Goal: Task Accomplishment & Management: Manage account settings

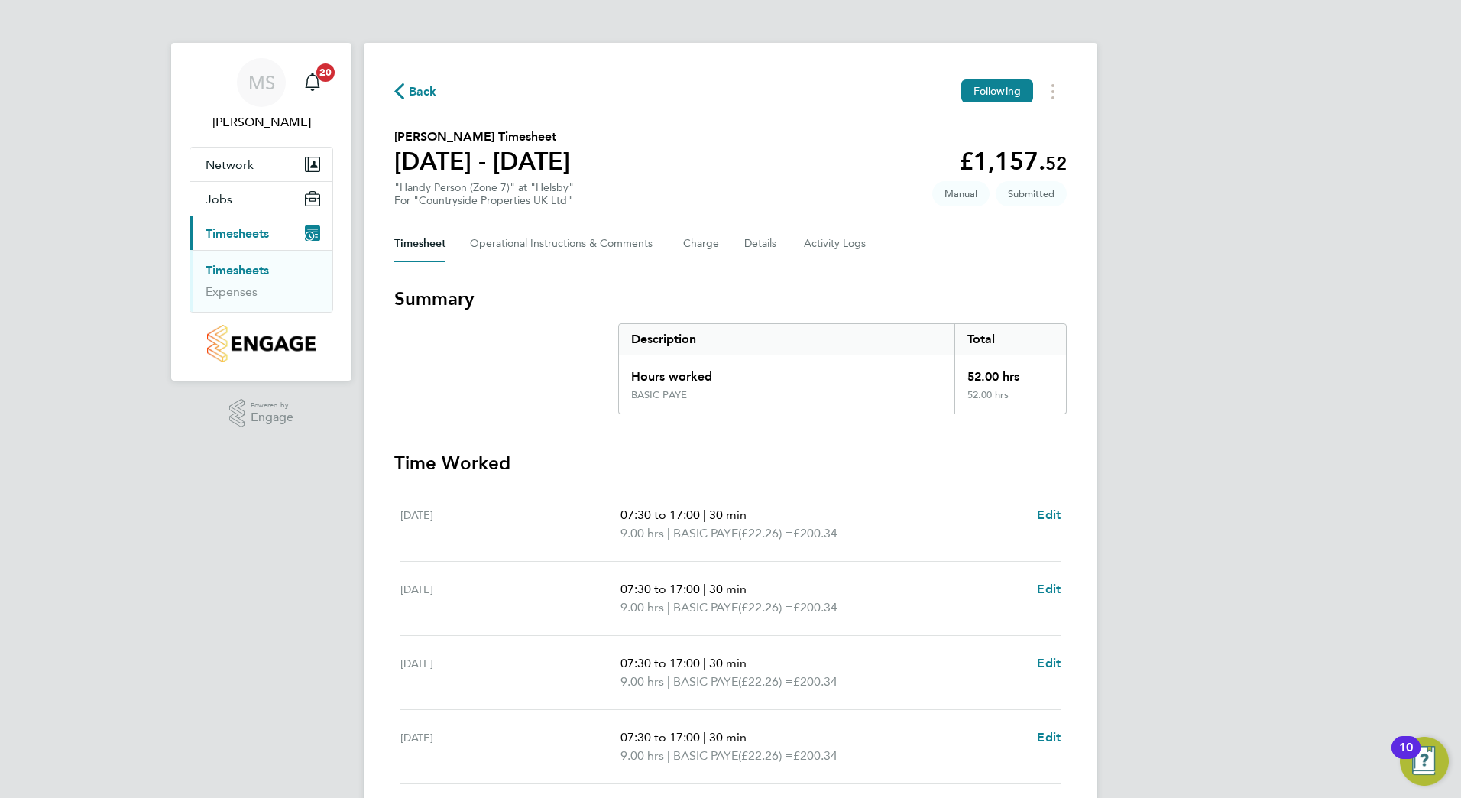
click at [239, 274] on link "Timesheets" at bounding box center [237, 270] width 63 height 15
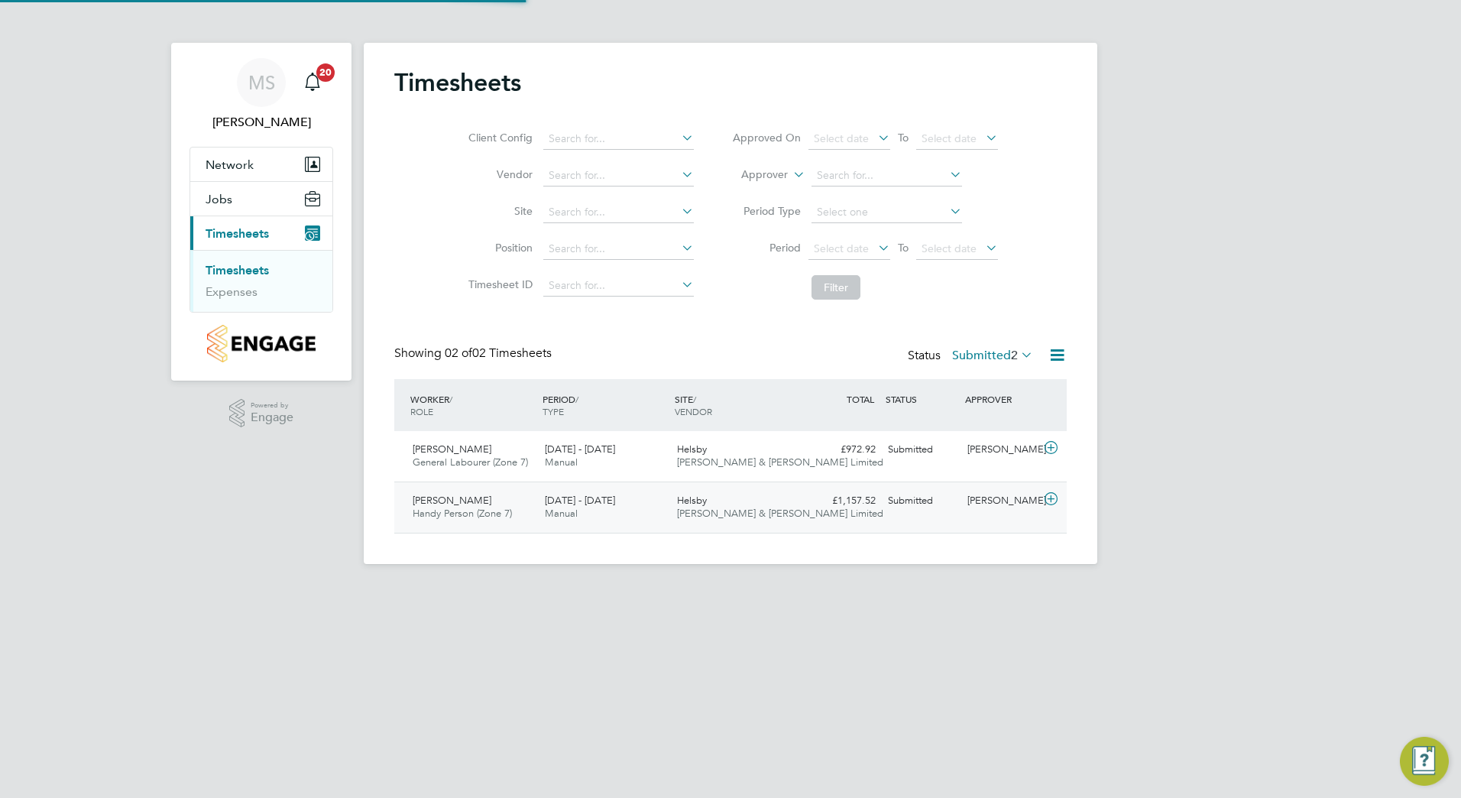
scroll to position [39, 133]
click at [990, 445] on div "[PERSON_NAME]" at bounding box center [1000, 449] width 79 height 25
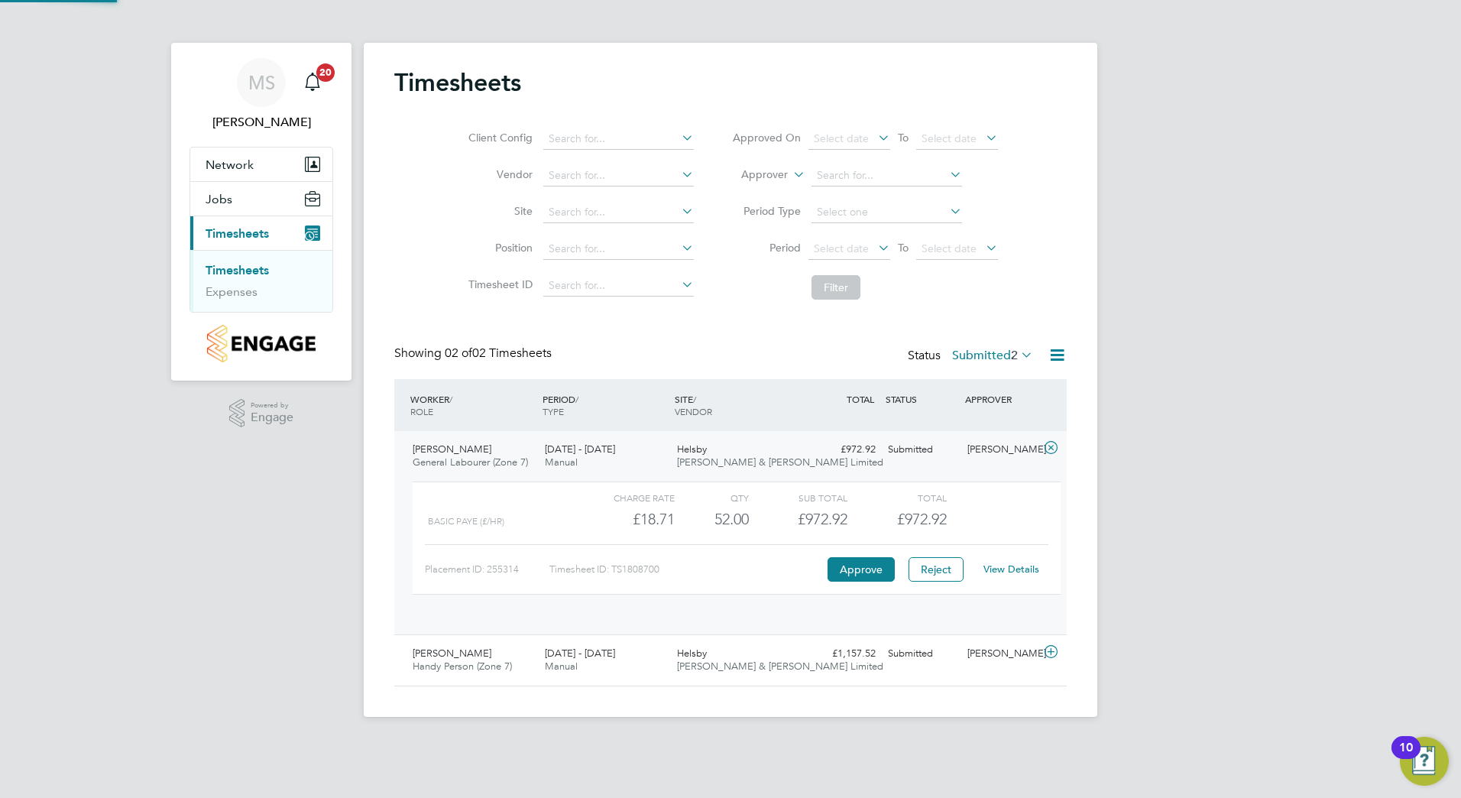
scroll to position [26, 149]
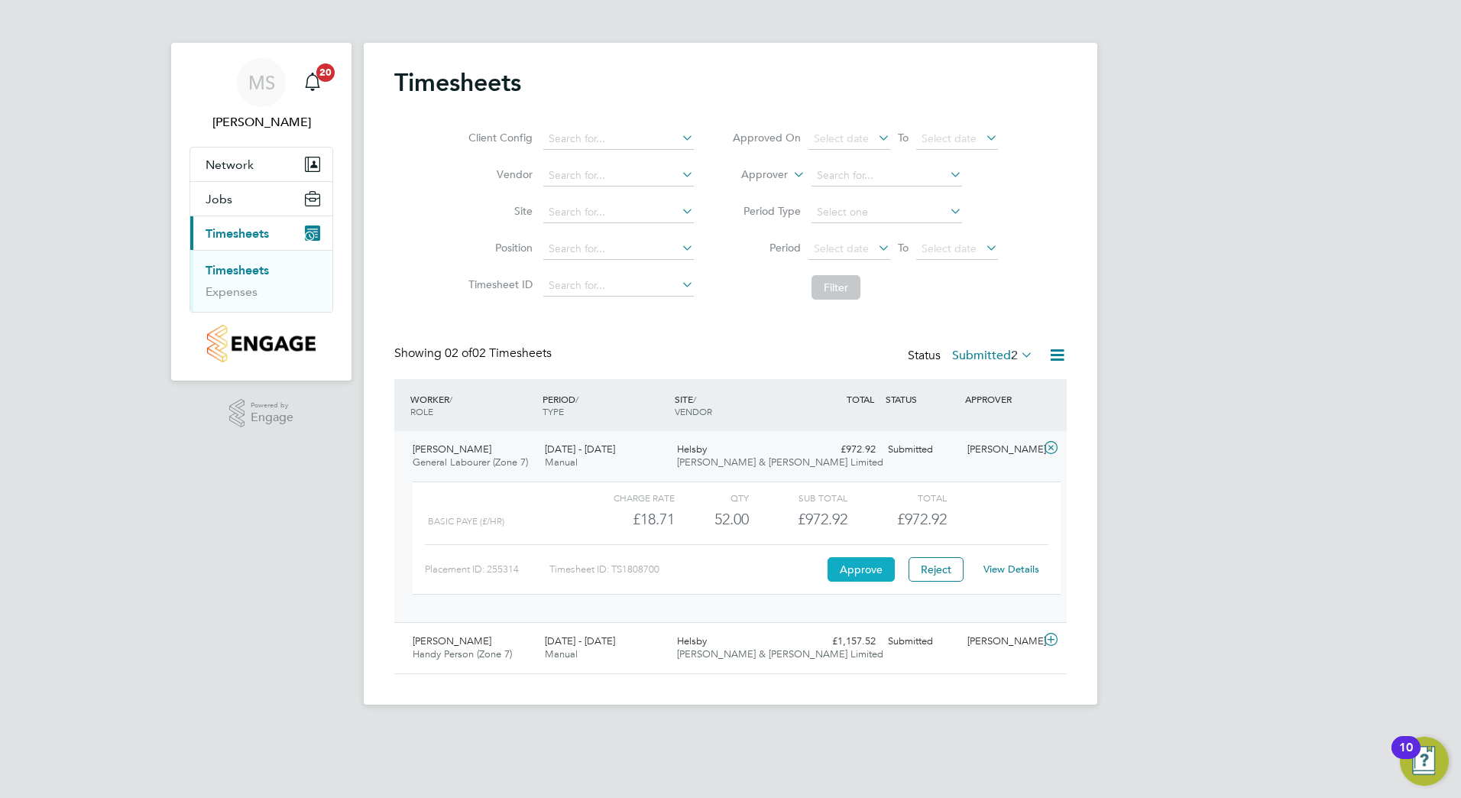
click at [847, 569] on button "Approve" at bounding box center [861, 569] width 67 height 24
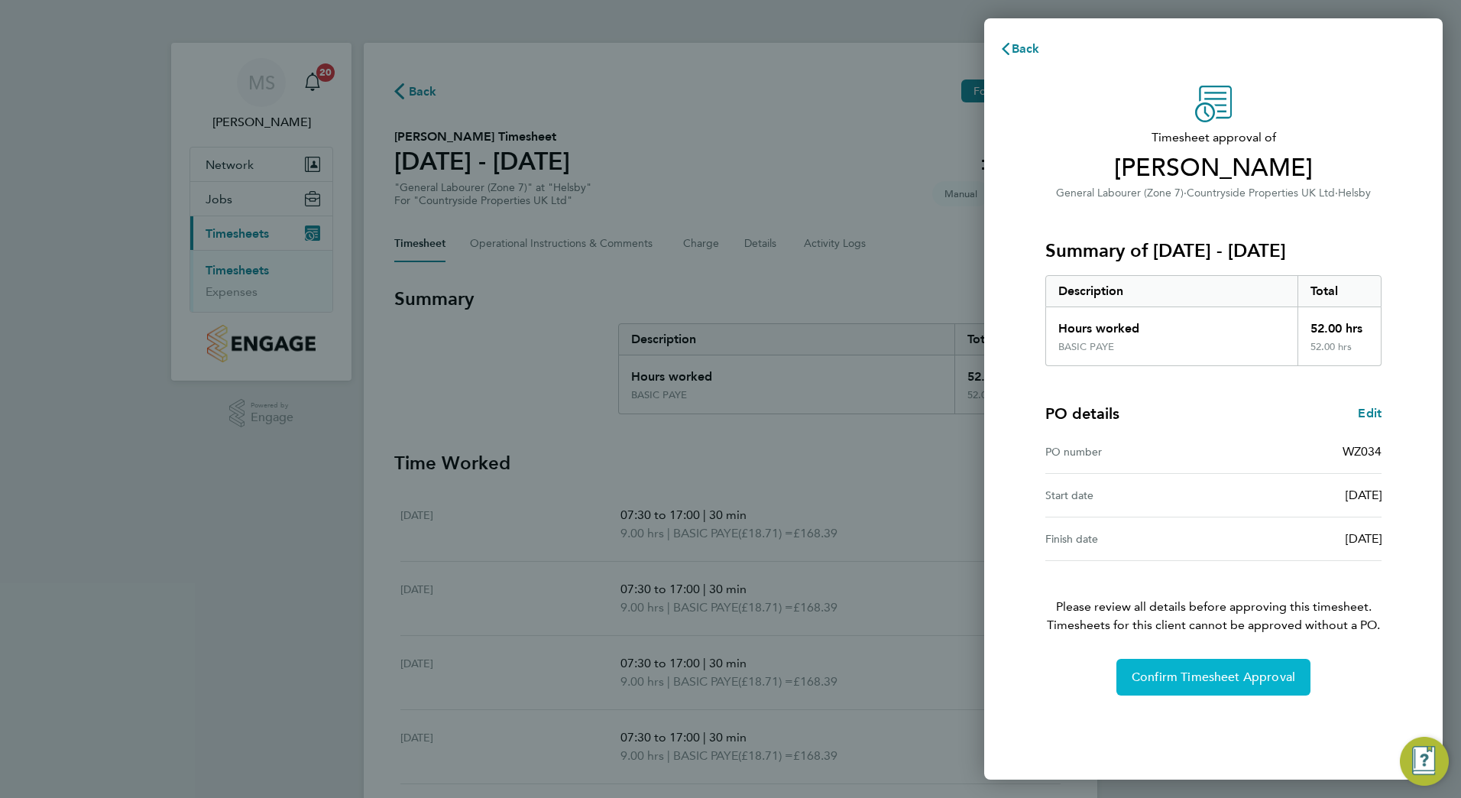
click at [1239, 680] on span "Confirm Timesheet Approval" at bounding box center [1214, 677] width 164 height 15
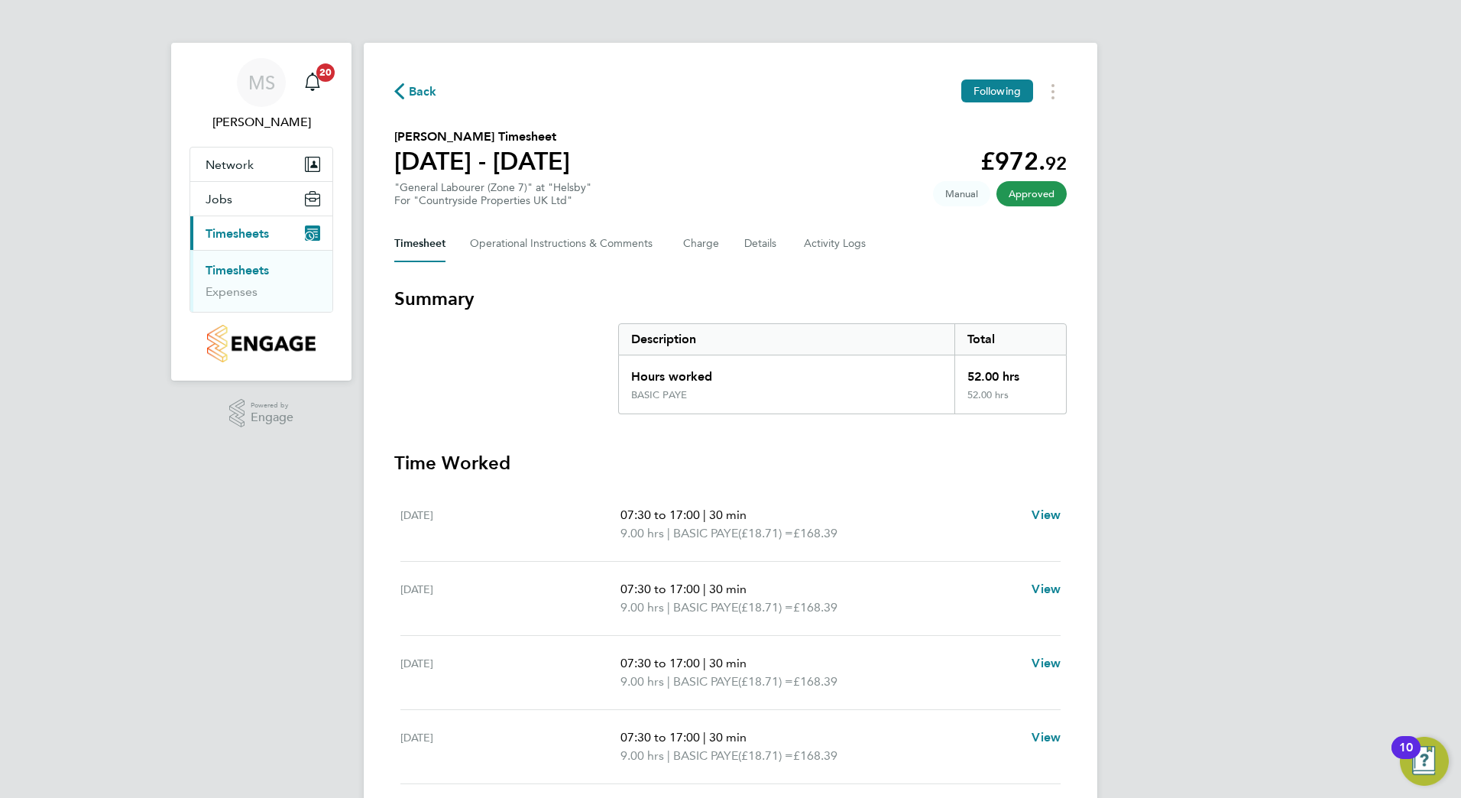
drag, startPoint x: 221, startPoint y: 271, endPoint x: 251, endPoint y: 274, distance: 30.1
click at [221, 270] on link "Timesheets" at bounding box center [237, 270] width 63 height 15
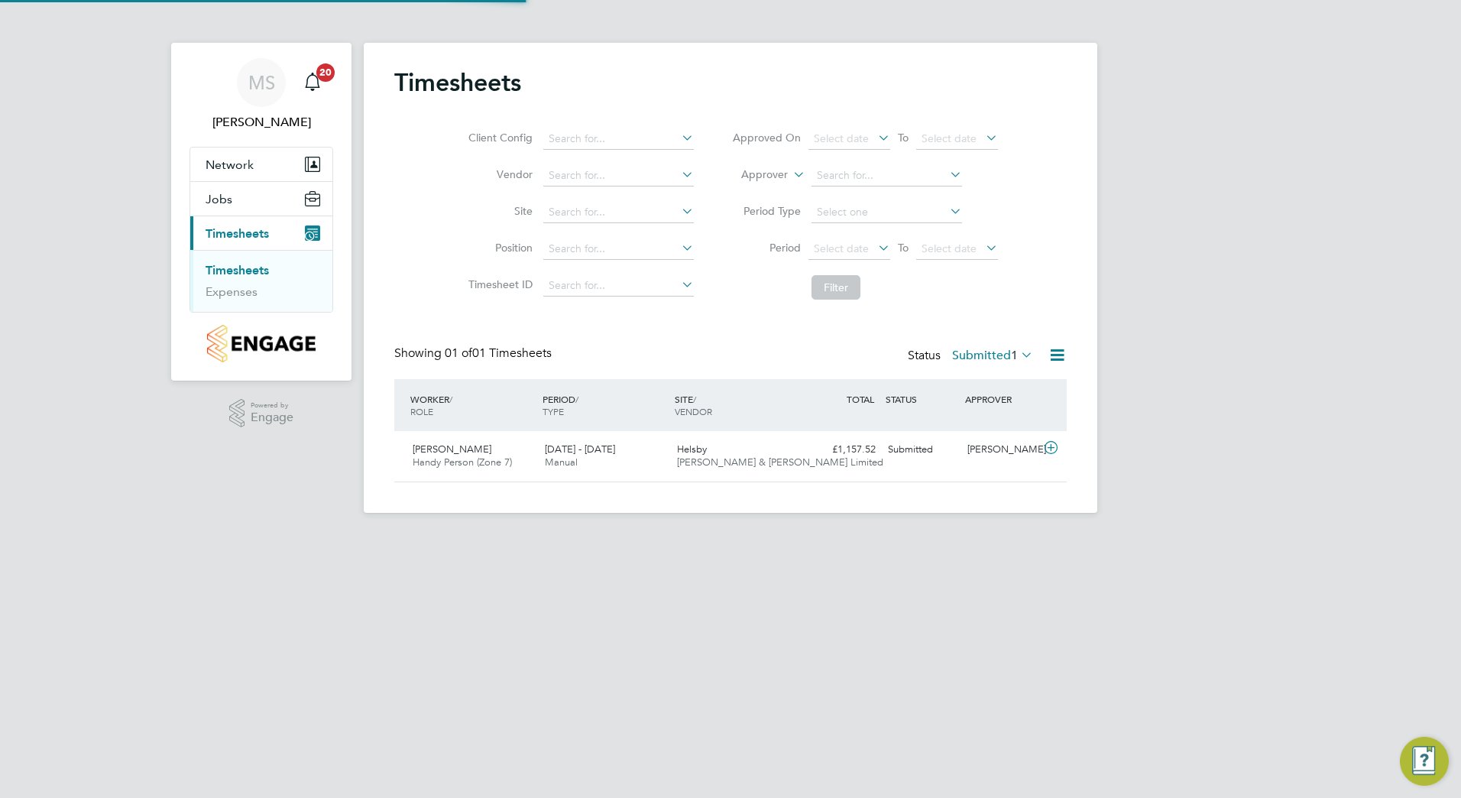
scroll to position [39, 133]
click at [1030, 467] on div "Liam Ashworth Handy Person (Zone 7) 18 - 24 Aug 2025 18 - 24 Aug 2025 Manual He…" at bounding box center [730, 456] width 673 height 50
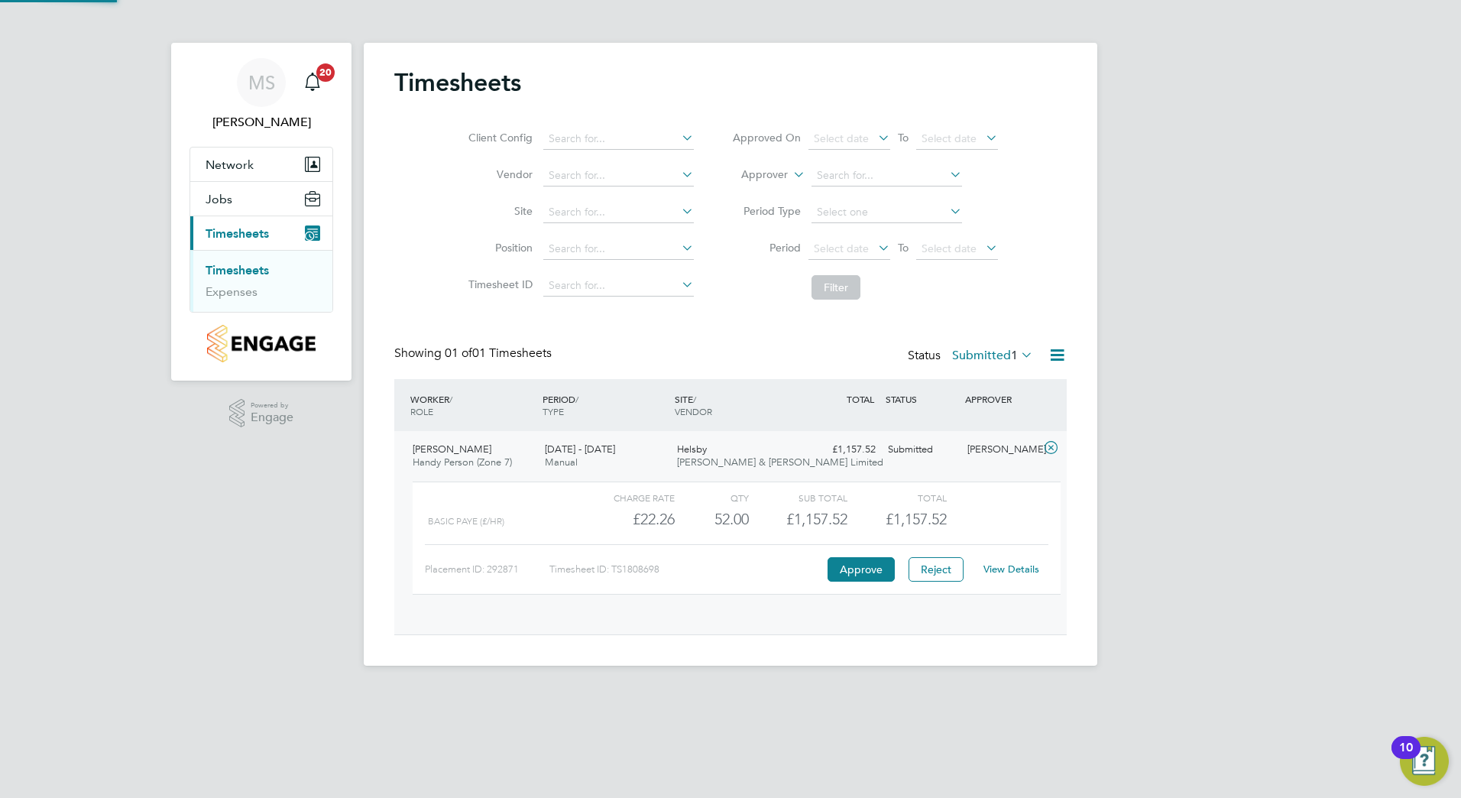
scroll to position [26, 149]
click at [867, 569] on button "Approve" at bounding box center [861, 569] width 67 height 24
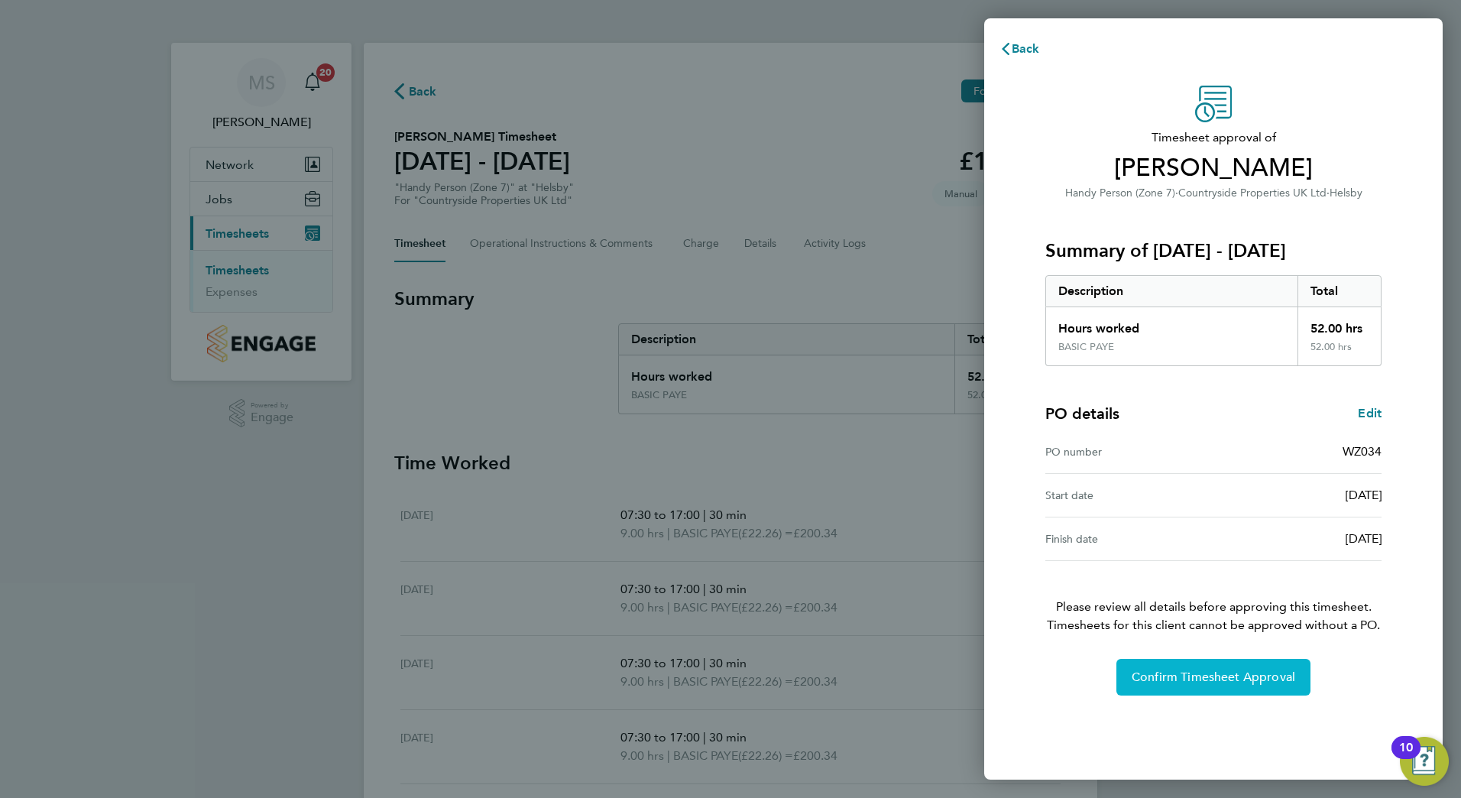
click at [1234, 672] on span "Confirm Timesheet Approval" at bounding box center [1214, 677] width 164 height 15
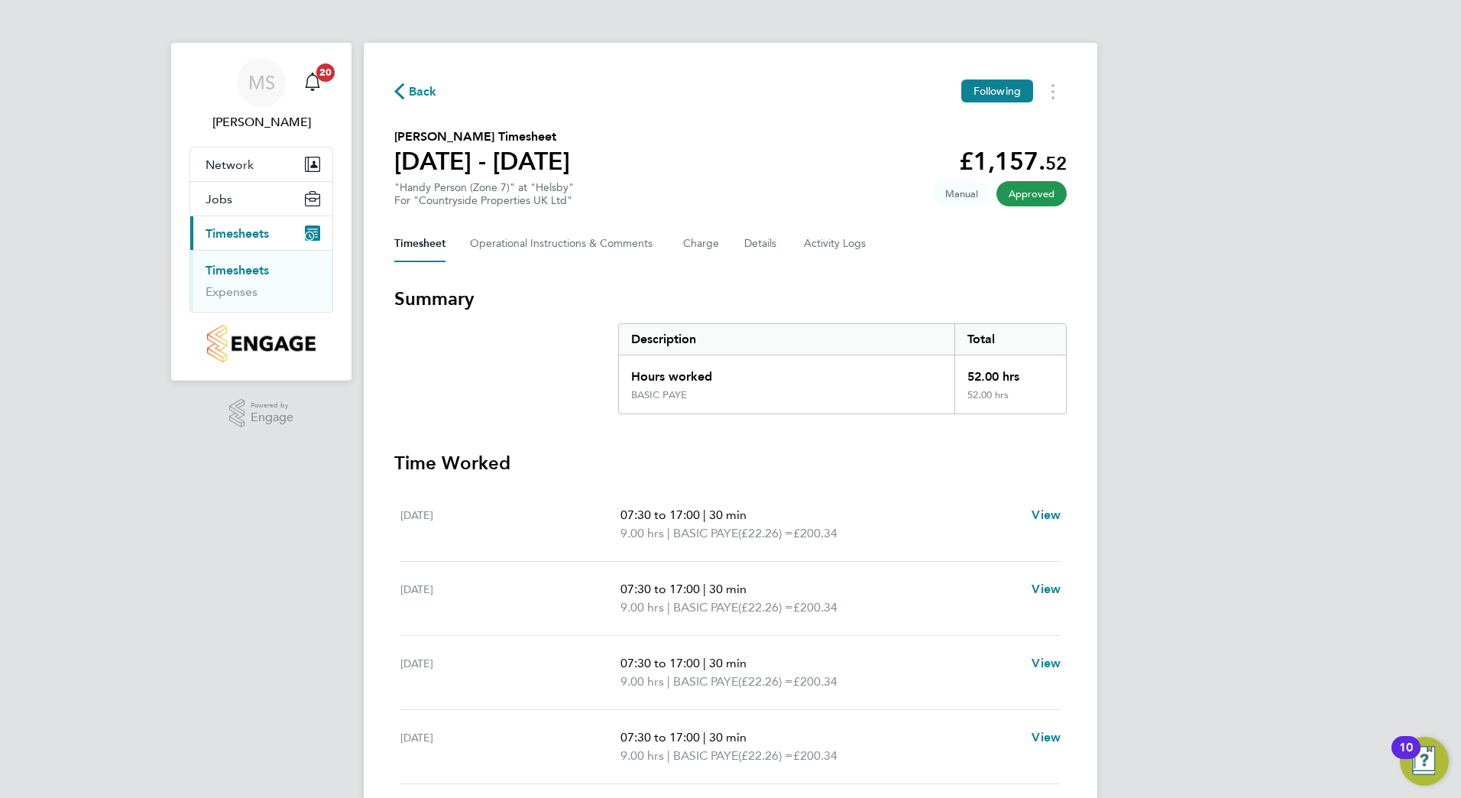
click at [221, 269] on link "Timesheets" at bounding box center [237, 270] width 63 height 15
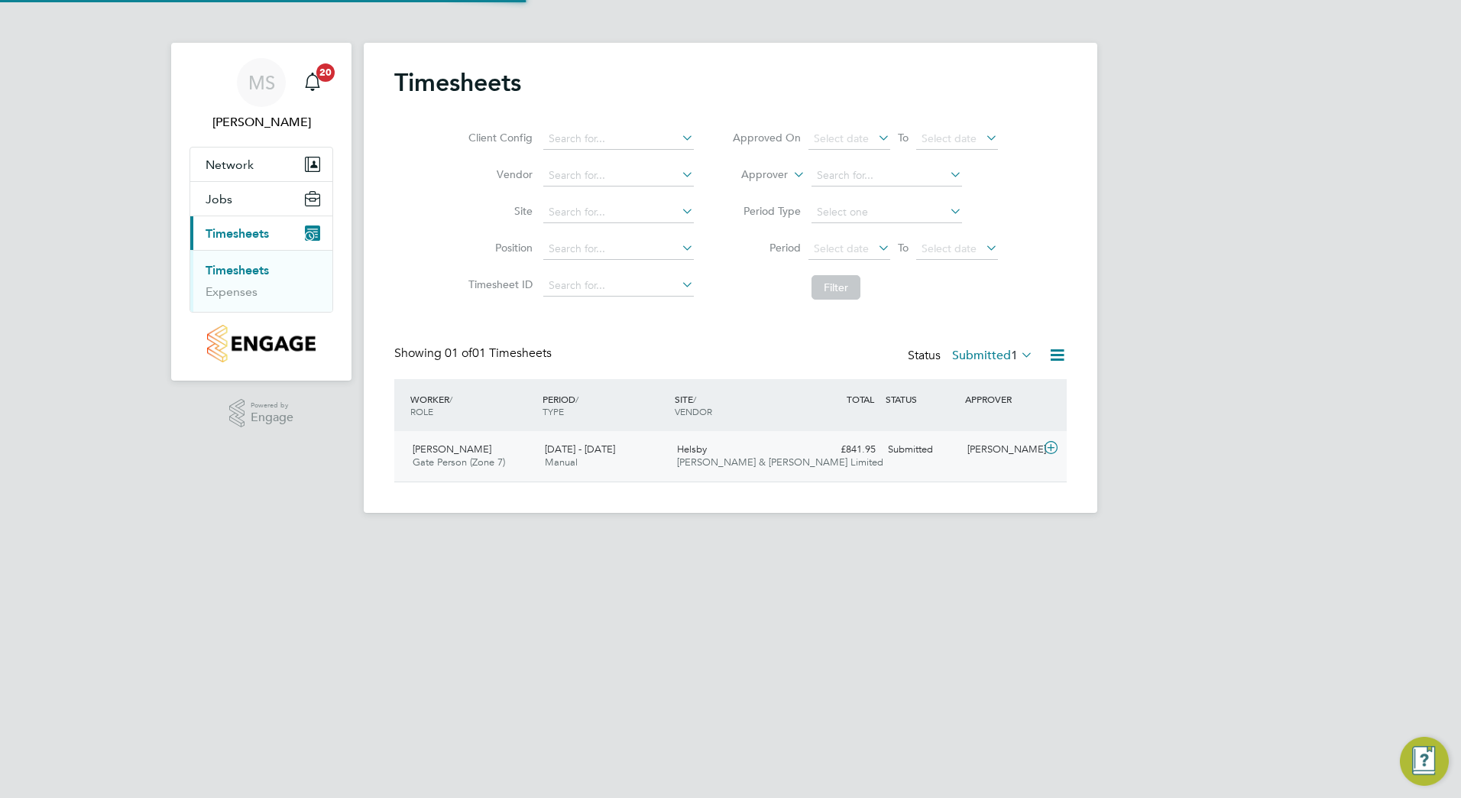
scroll to position [39, 133]
click at [783, 452] on div "Helsby Fawkes & Reece Limited" at bounding box center [737, 456] width 132 height 38
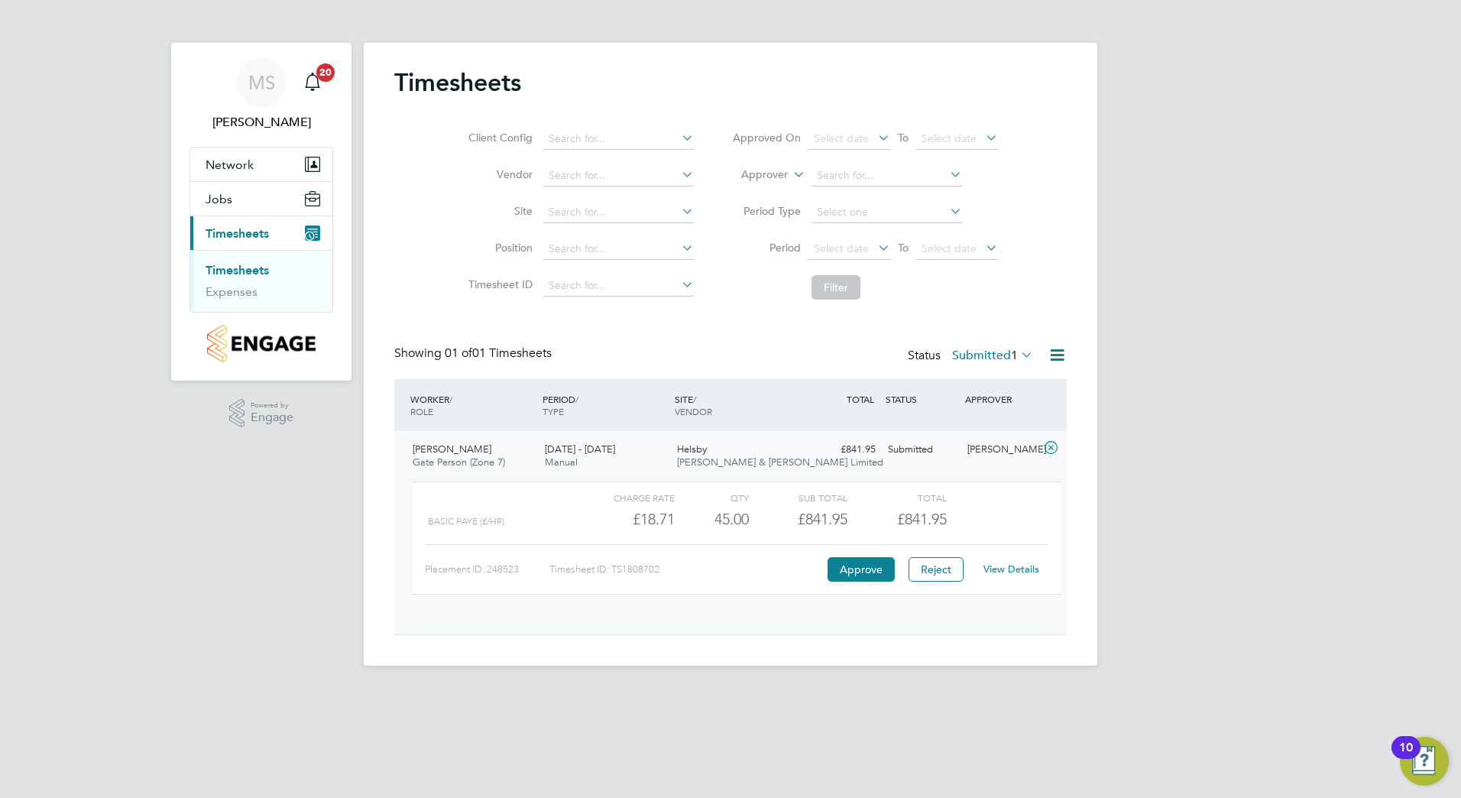
scroll to position [26, 149]
click at [867, 569] on button "Approve" at bounding box center [861, 569] width 67 height 24
click at [242, 293] on link "Expenses" at bounding box center [232, 291] width 52 height 15
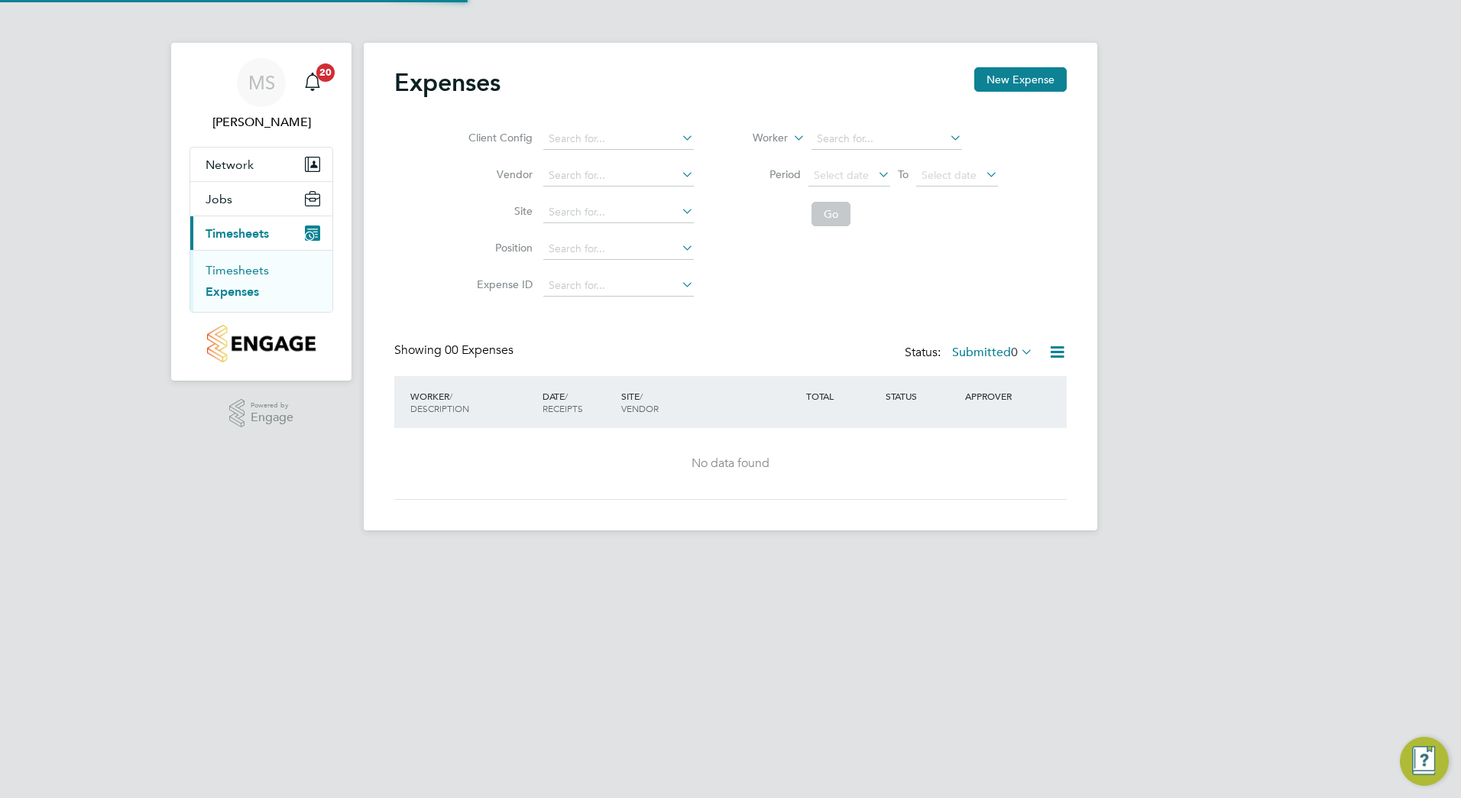
drag, startPoint x: 220, startPoint y: 271, endPoint x: 272, endPoint y: 293, distance: 56.5
click at [221, 271] on link "Timesheets" at bounding box center [237, 270] width 63 height 15
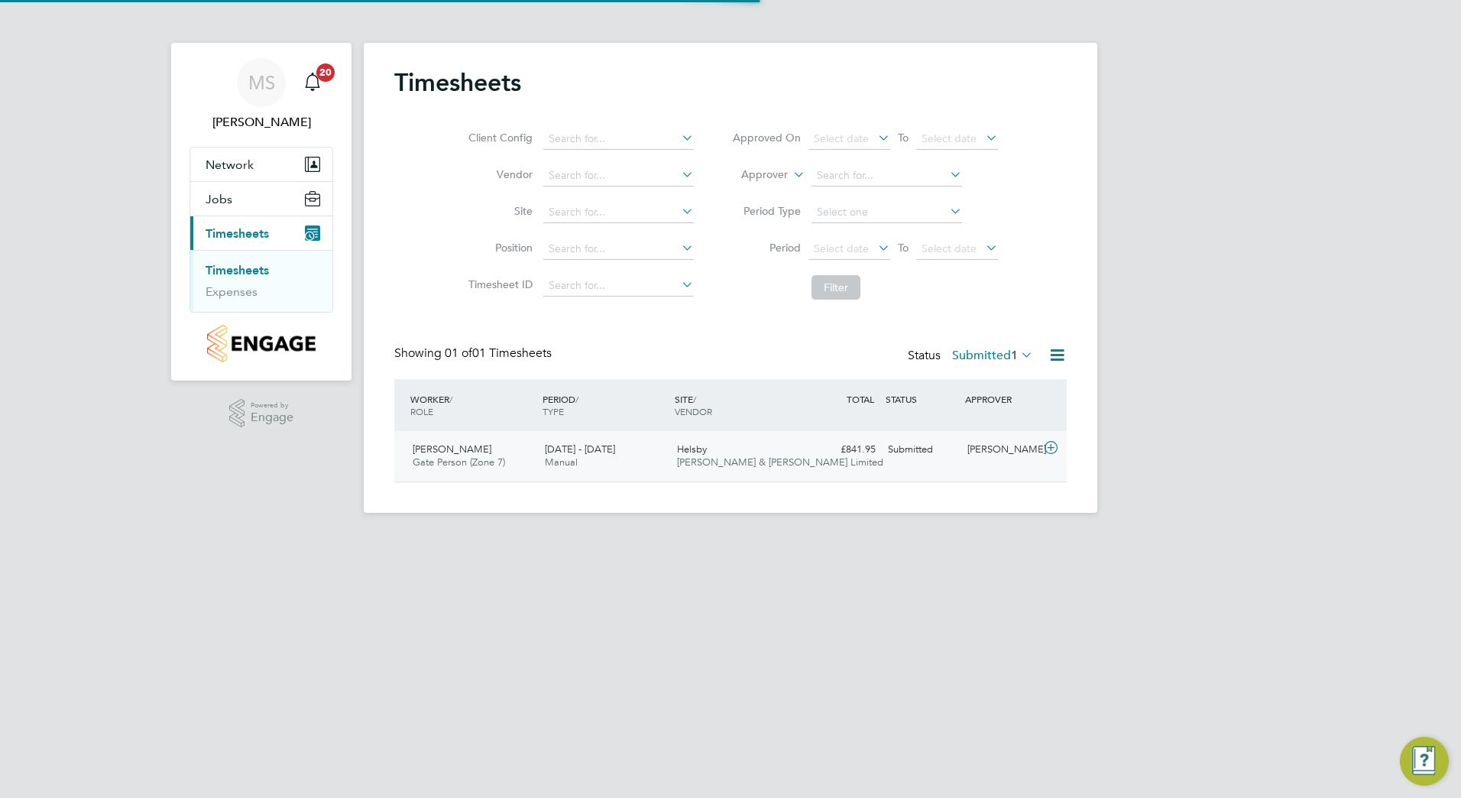
scroll to position [39, 133]
drag, startPoint x: 1003, startPoint y: 448, endPoint x: 972, endPoint y: 466, distance: 35.7
click at [1001, 449] on div "[PERSON_NAME]" at bounding box center [1000, 449] width 79 height 25
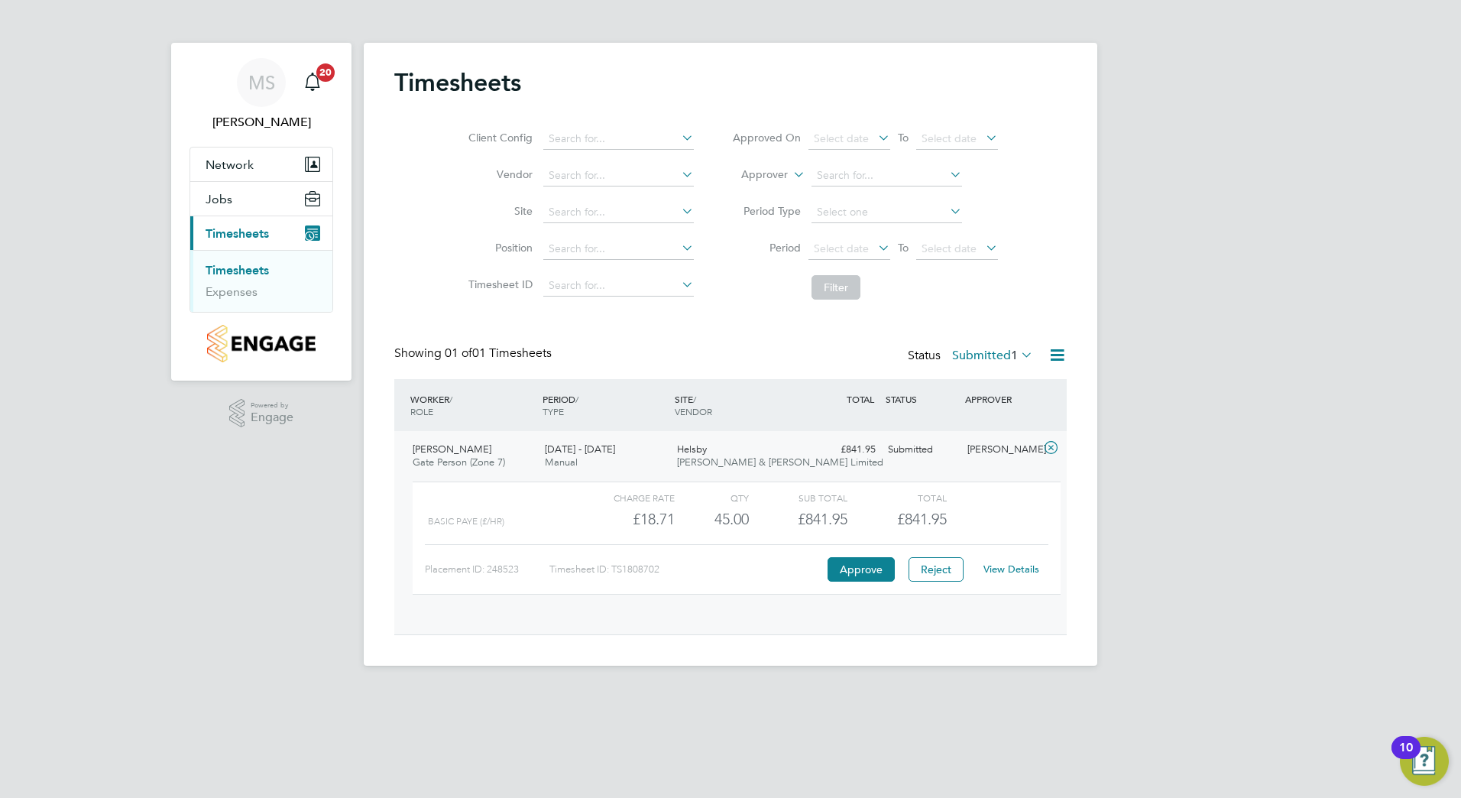
scroll to position [26, 149]
click at [860, 566] on button "Approve" at bounding box center [861, 569] width 67 height 24
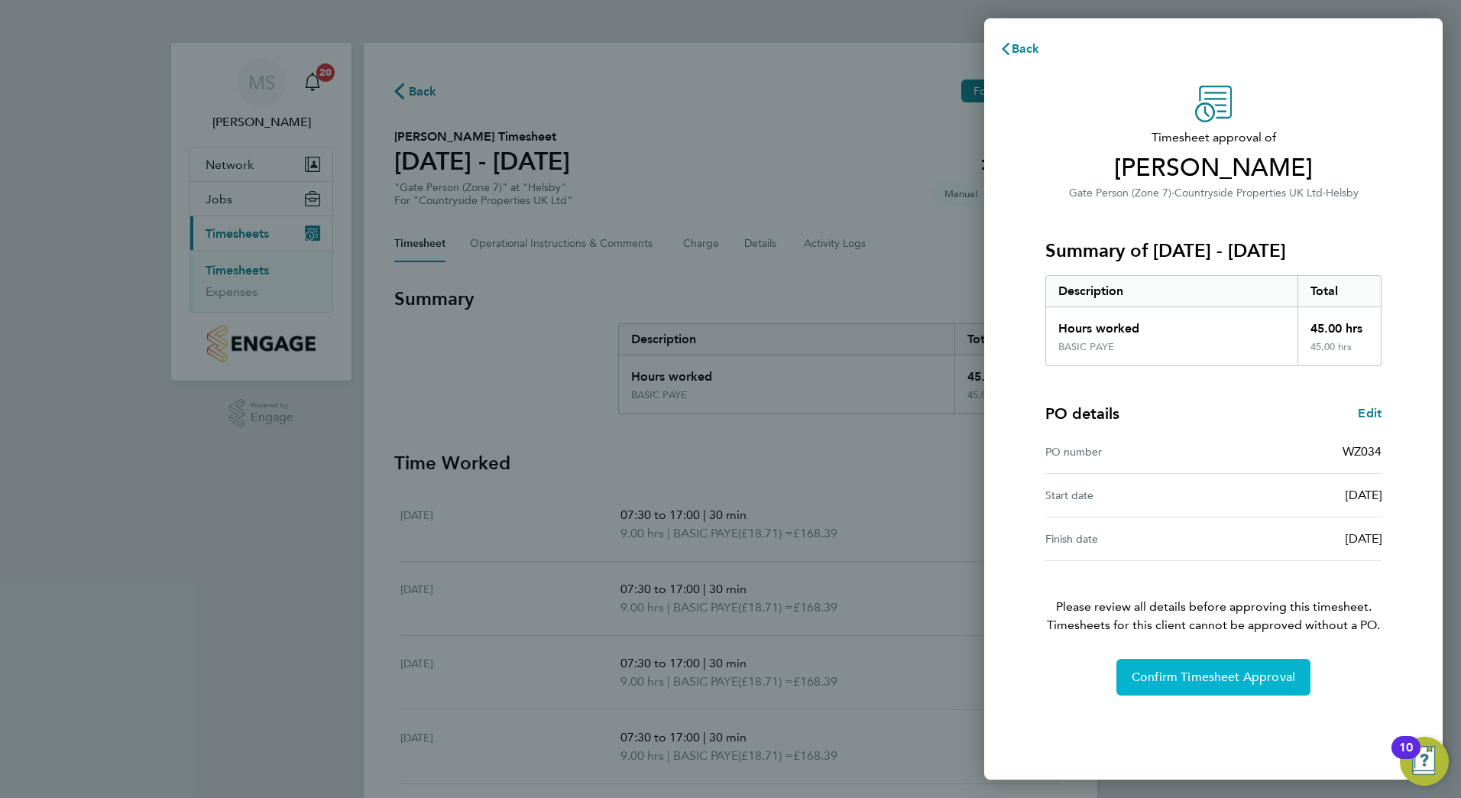
click at [1140, 678] on span "Confirm Timesheet Approval" at bounding box center [1214, 677] width 164 height 15
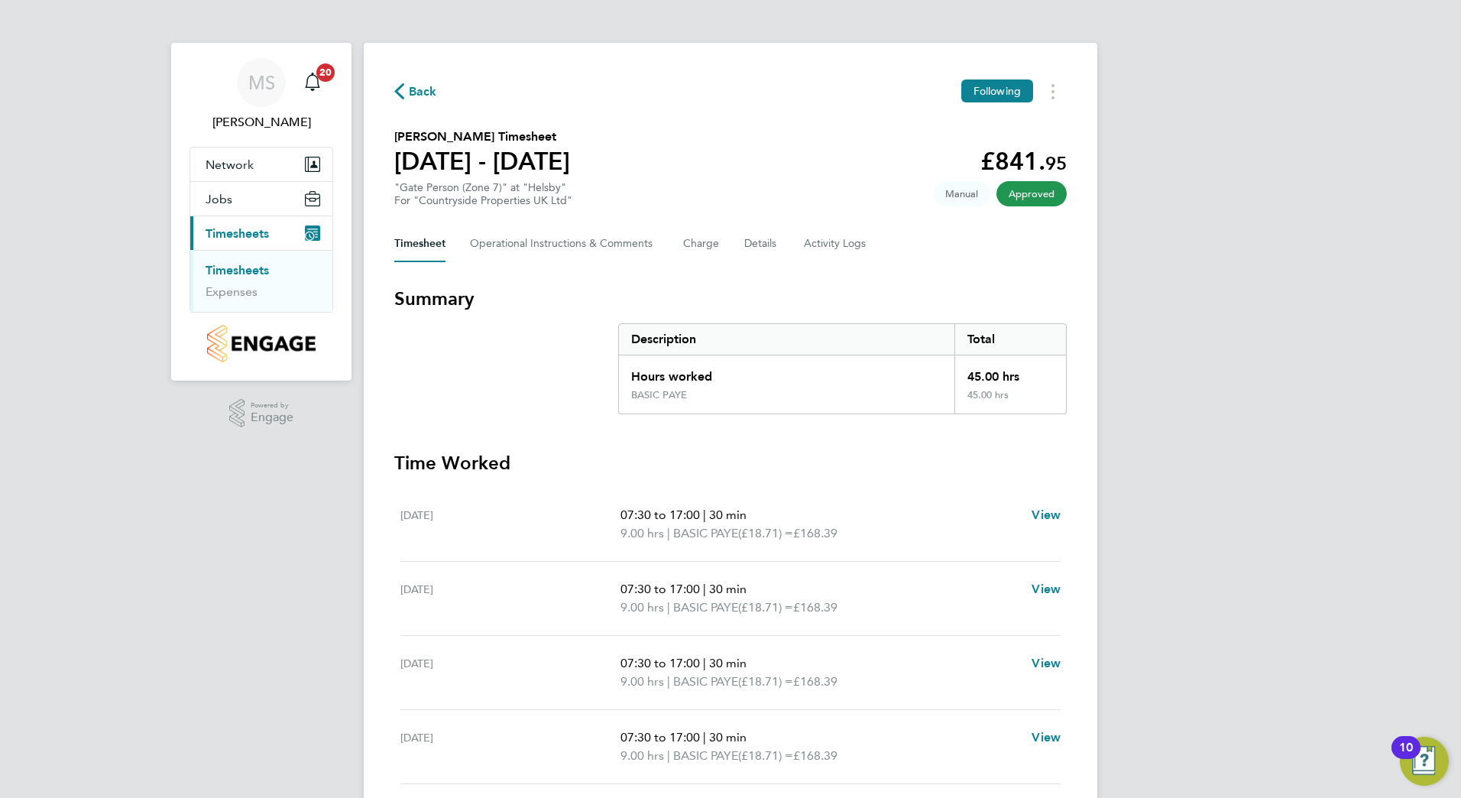
click at [220, 265] on link "Timesheets" at bounding box center [237, 270] width 63 height 15
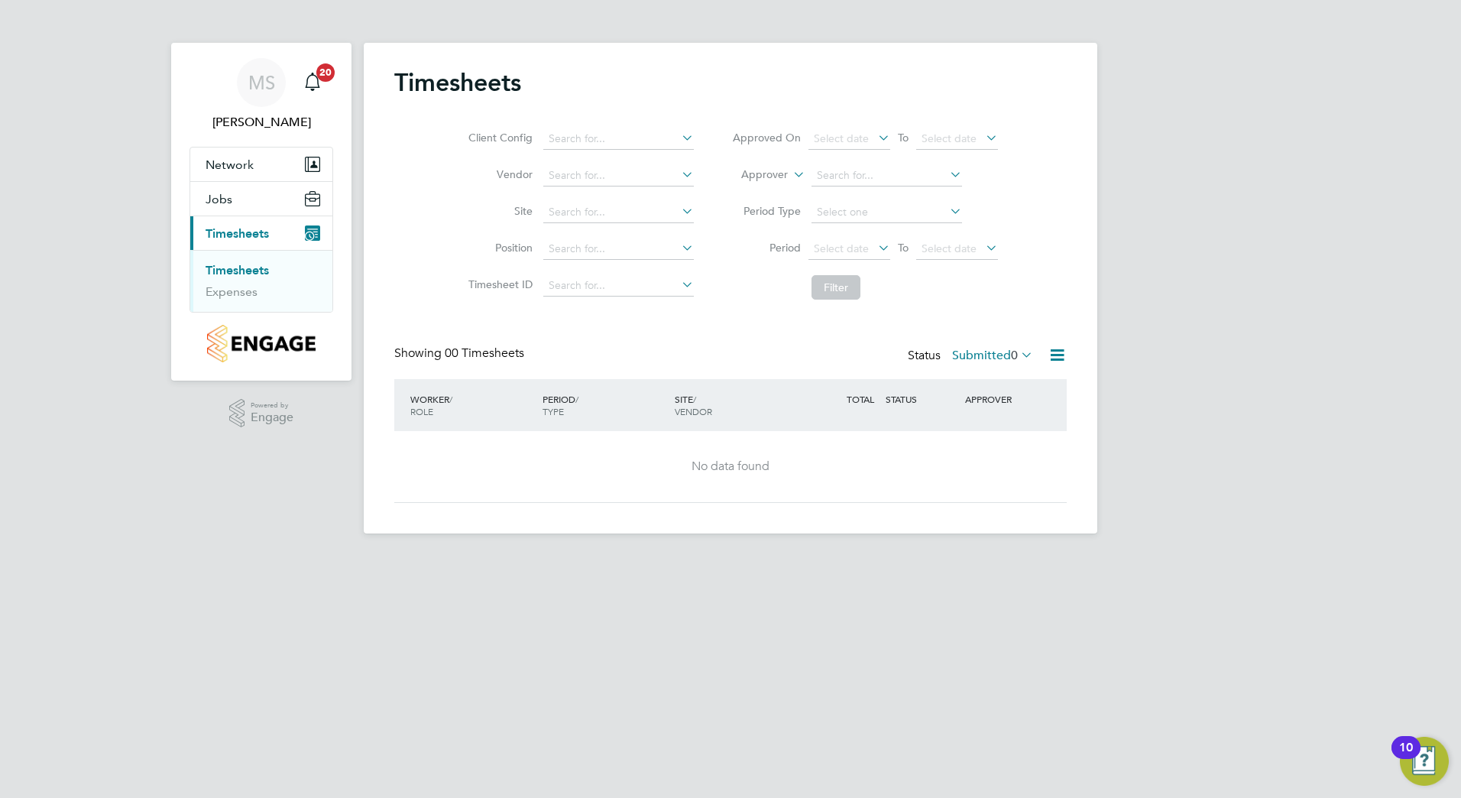
click at [251, 300] on ul "Timesheets Expenses" at bounding box center [261, 281] width 142 height 62
click at [235, 294] on link "Expenses" at bounding box center [232, 291] width 52 height 15
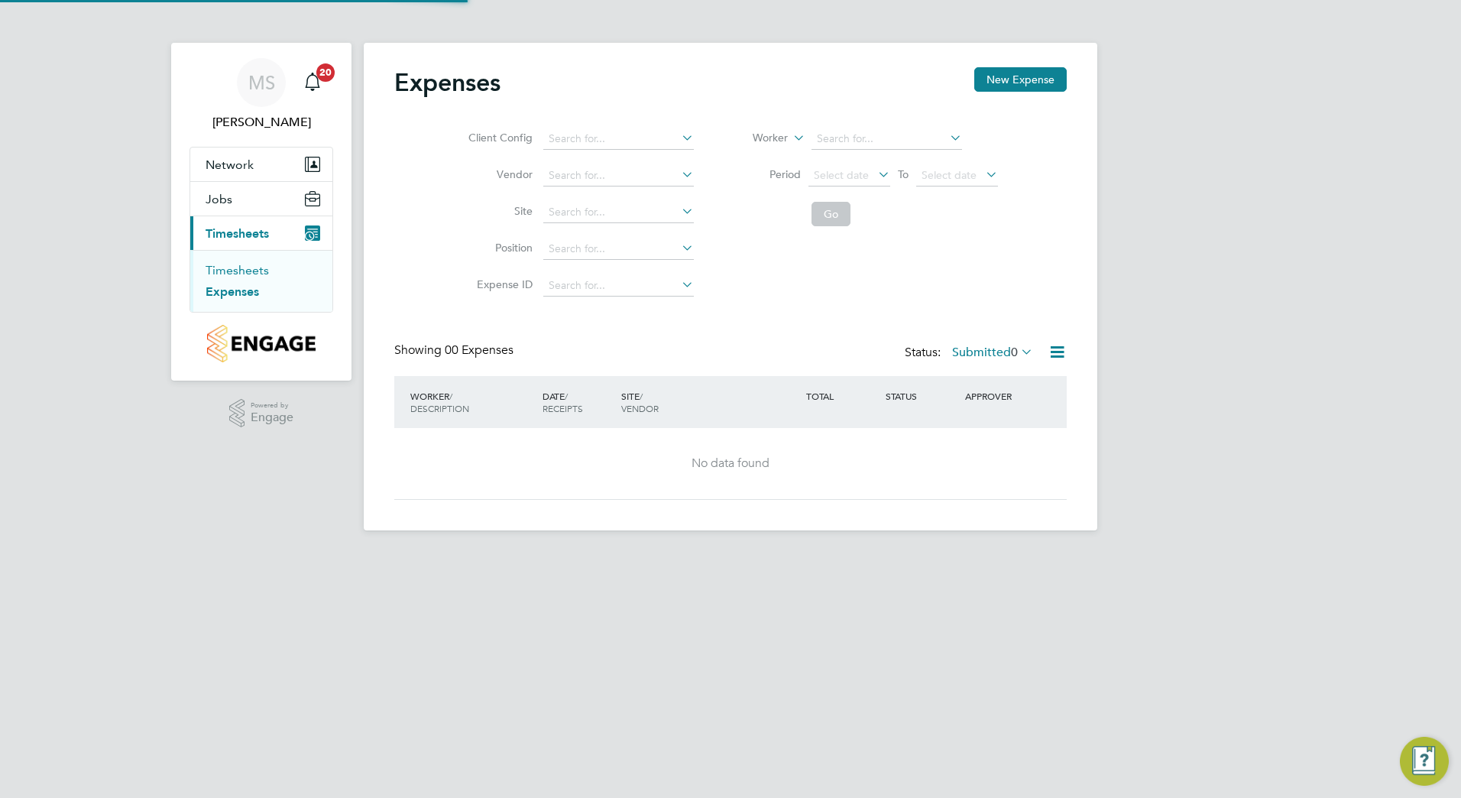
click at [251, 269] on link "Timesheets" at bounding box center [237, 270] width 63 height 15
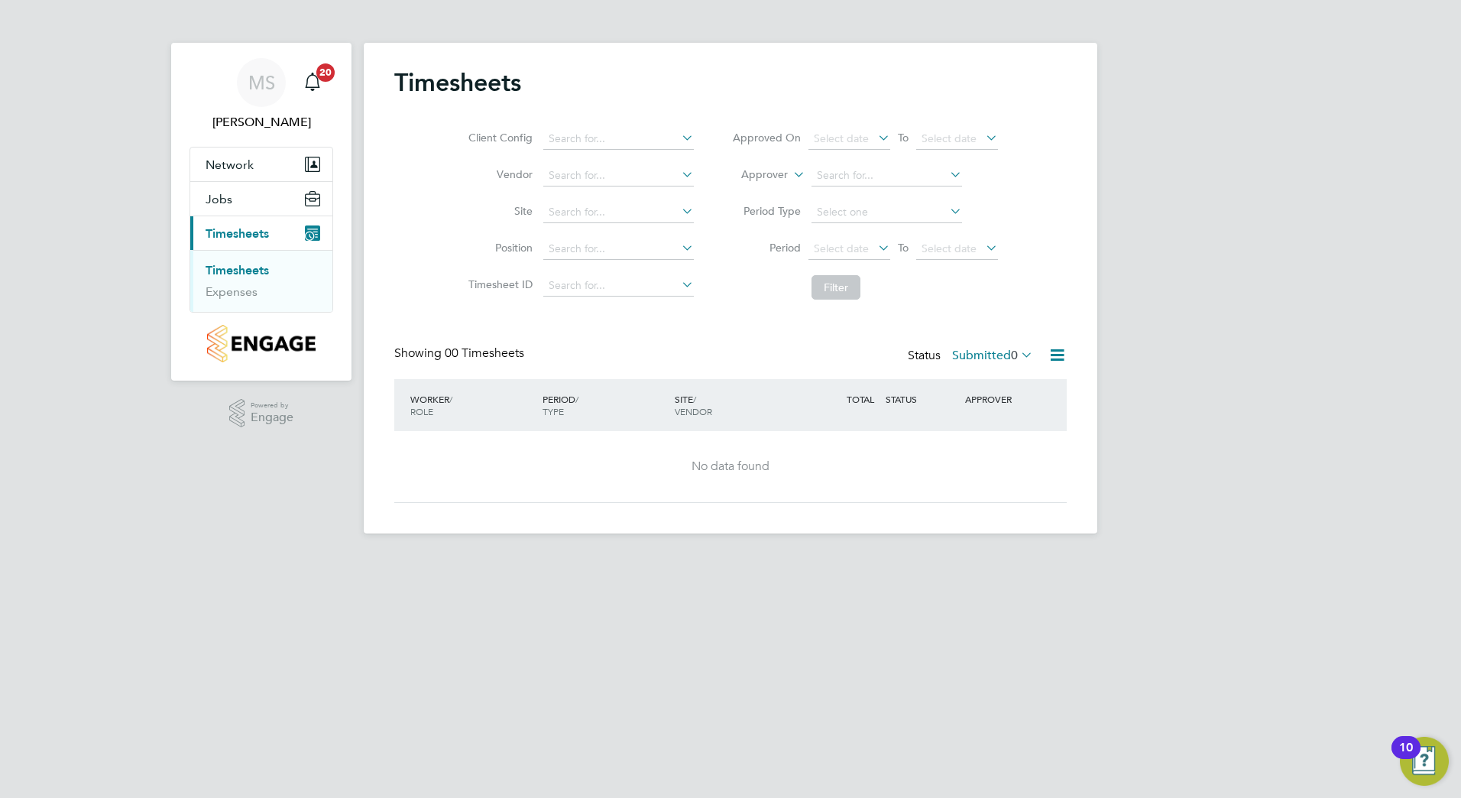
click at [220, 269] on link "Timesheets" at bounding box center [237, 270] width 63 height 15
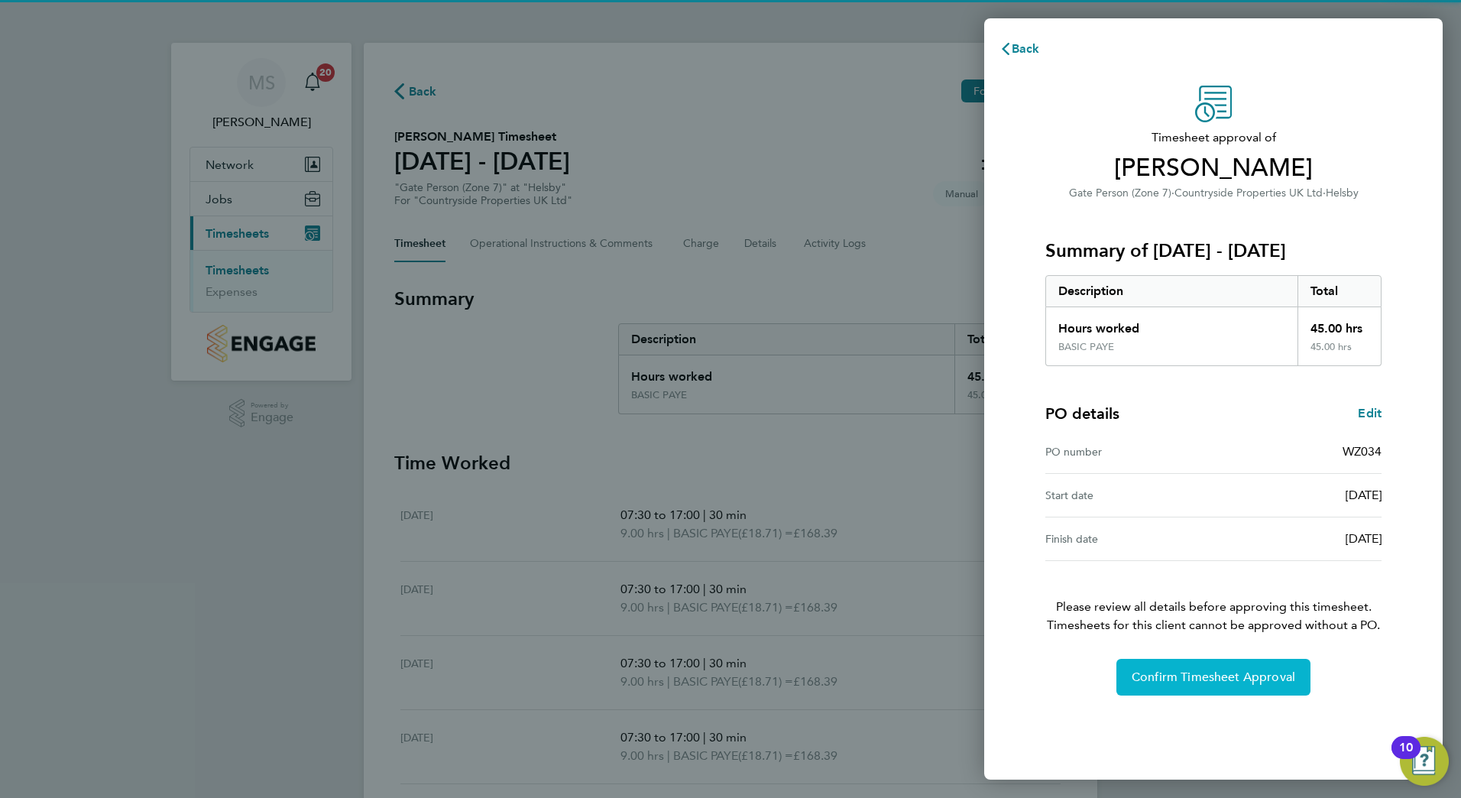
drag, startPoint x: 1190, startPoint y: 683, endPoint x: 1159, endPoint y: 688, distance: 30.9
click at [1188, 684] on span "Confirm Timesheet Approval" at bounding box center [1214, 677] width 164 height 15
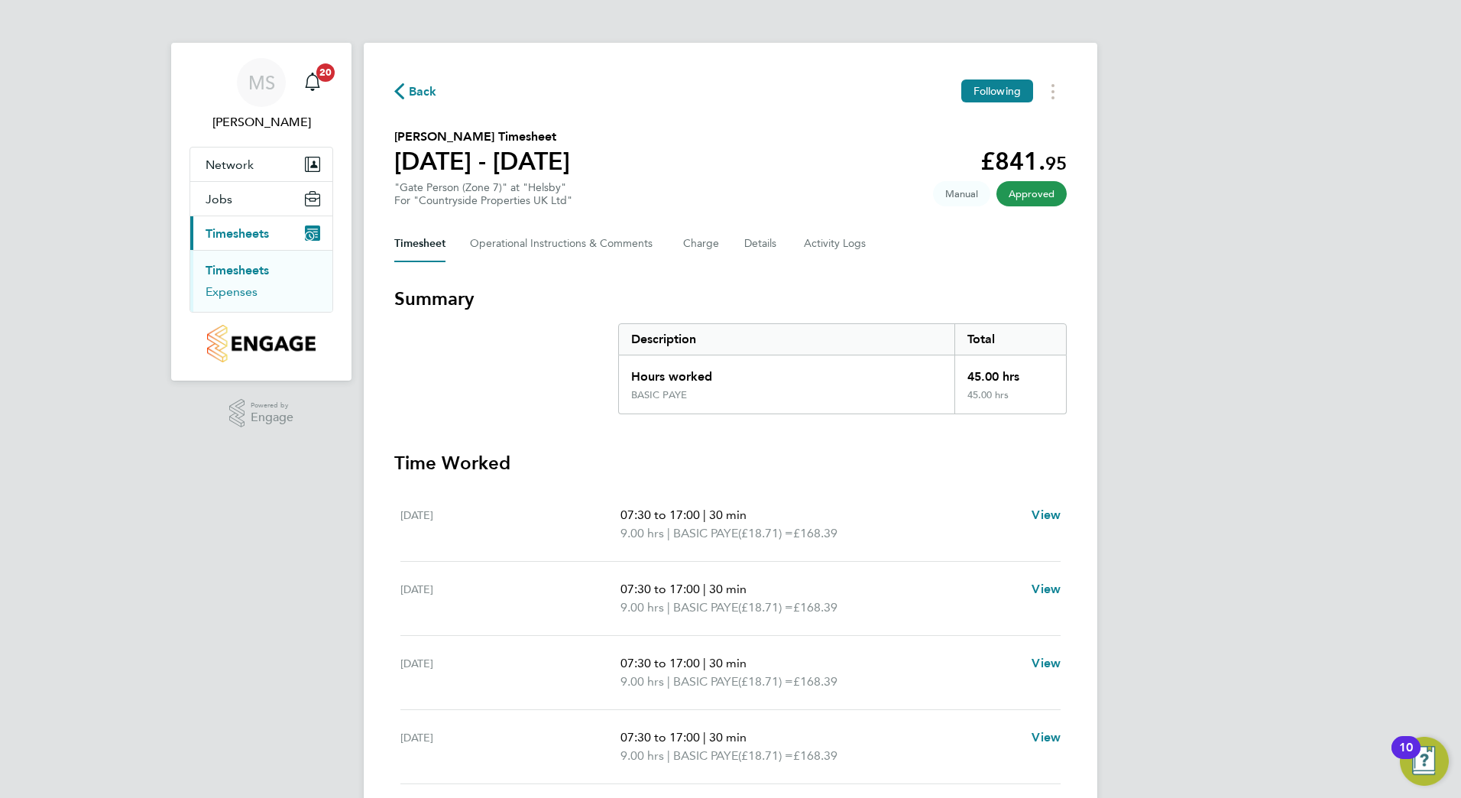
click at [210, 291] on link "Expenses" at bounding box center [232, 291] width 52 height 15
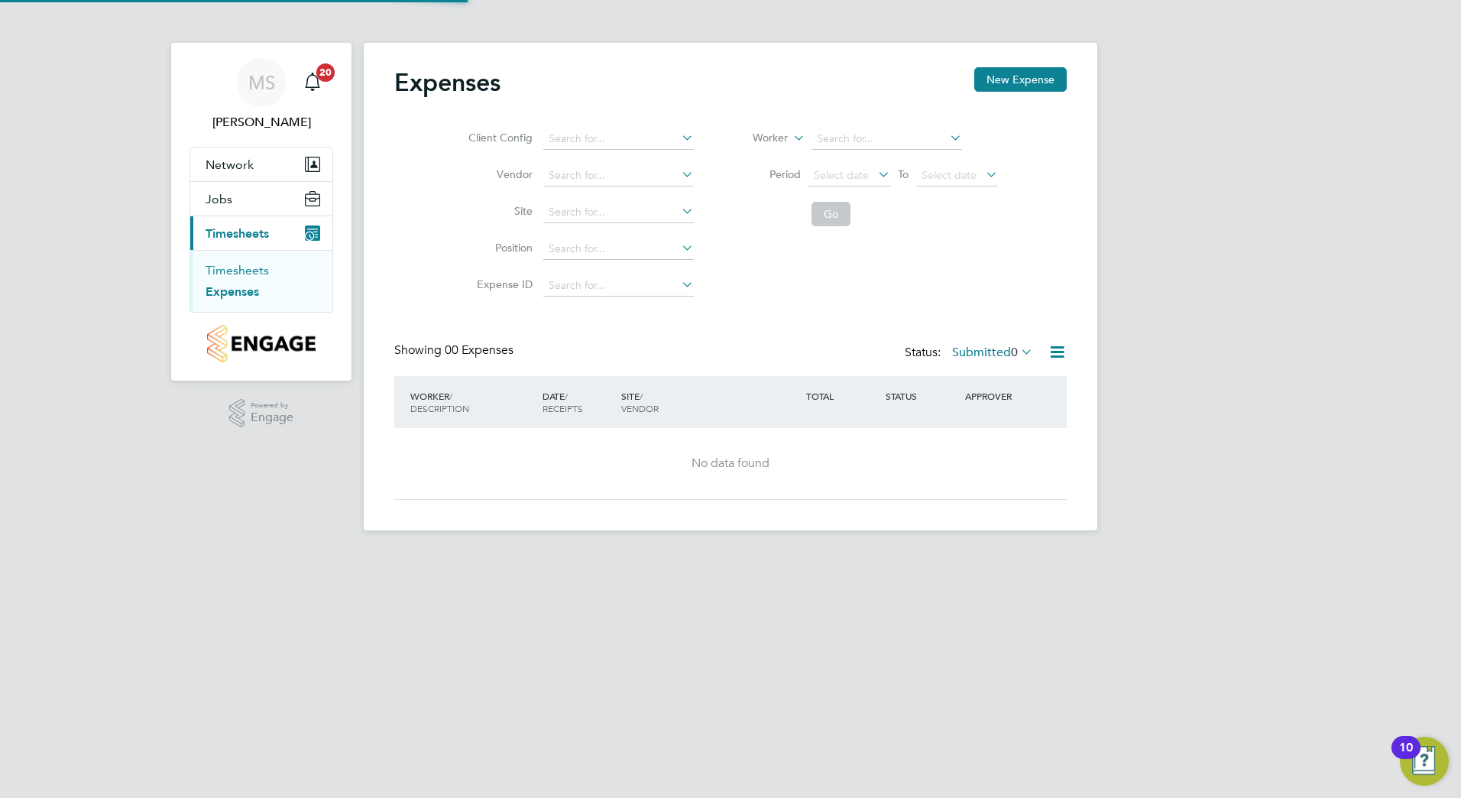
click at [229, 272] on link "Timesheets" at bounding box center [237, 270] width 63 height 15
